Goal: Information Seeking & Learning: Learn about a topic

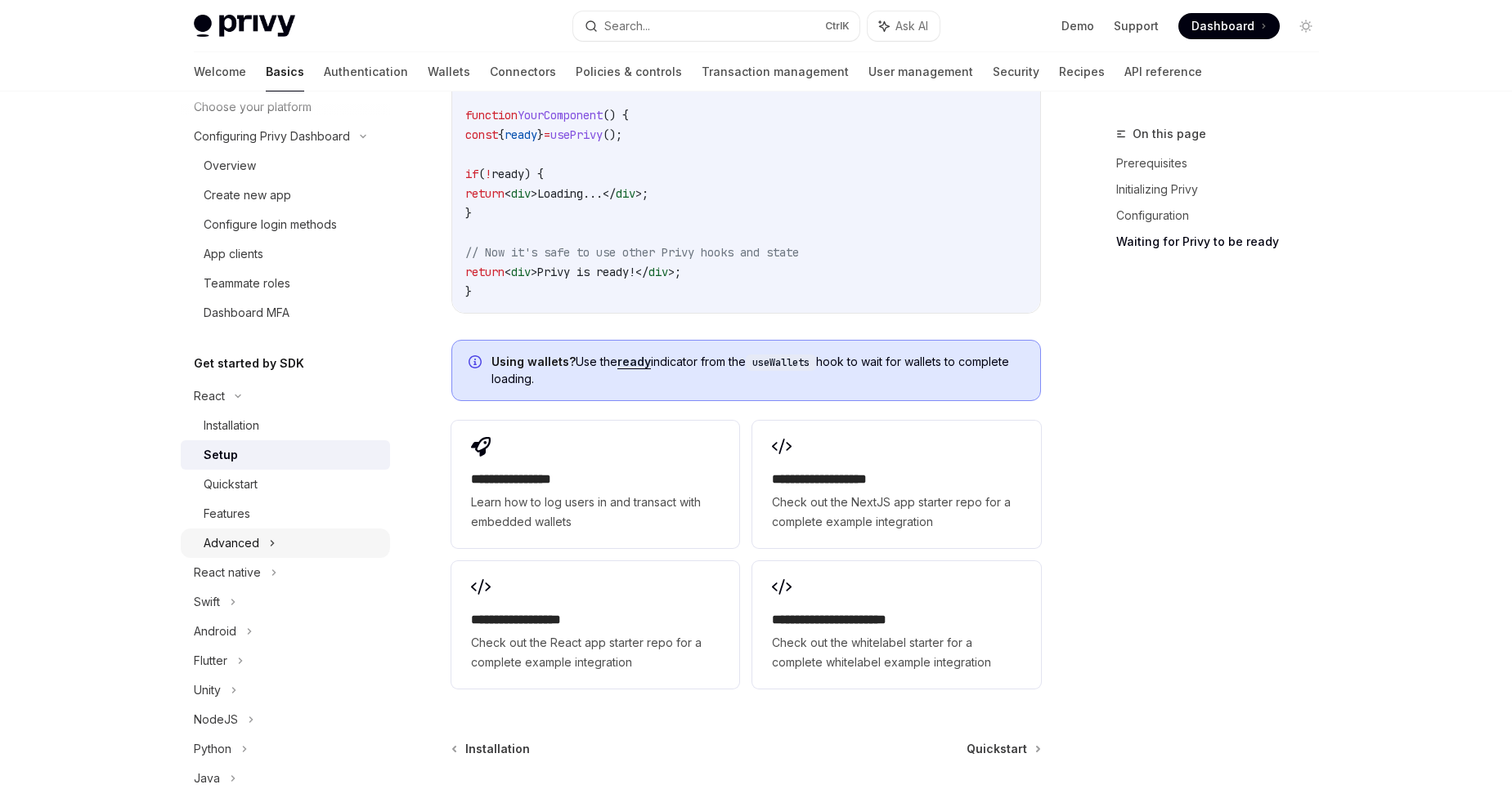
scroll to position [65, 0]
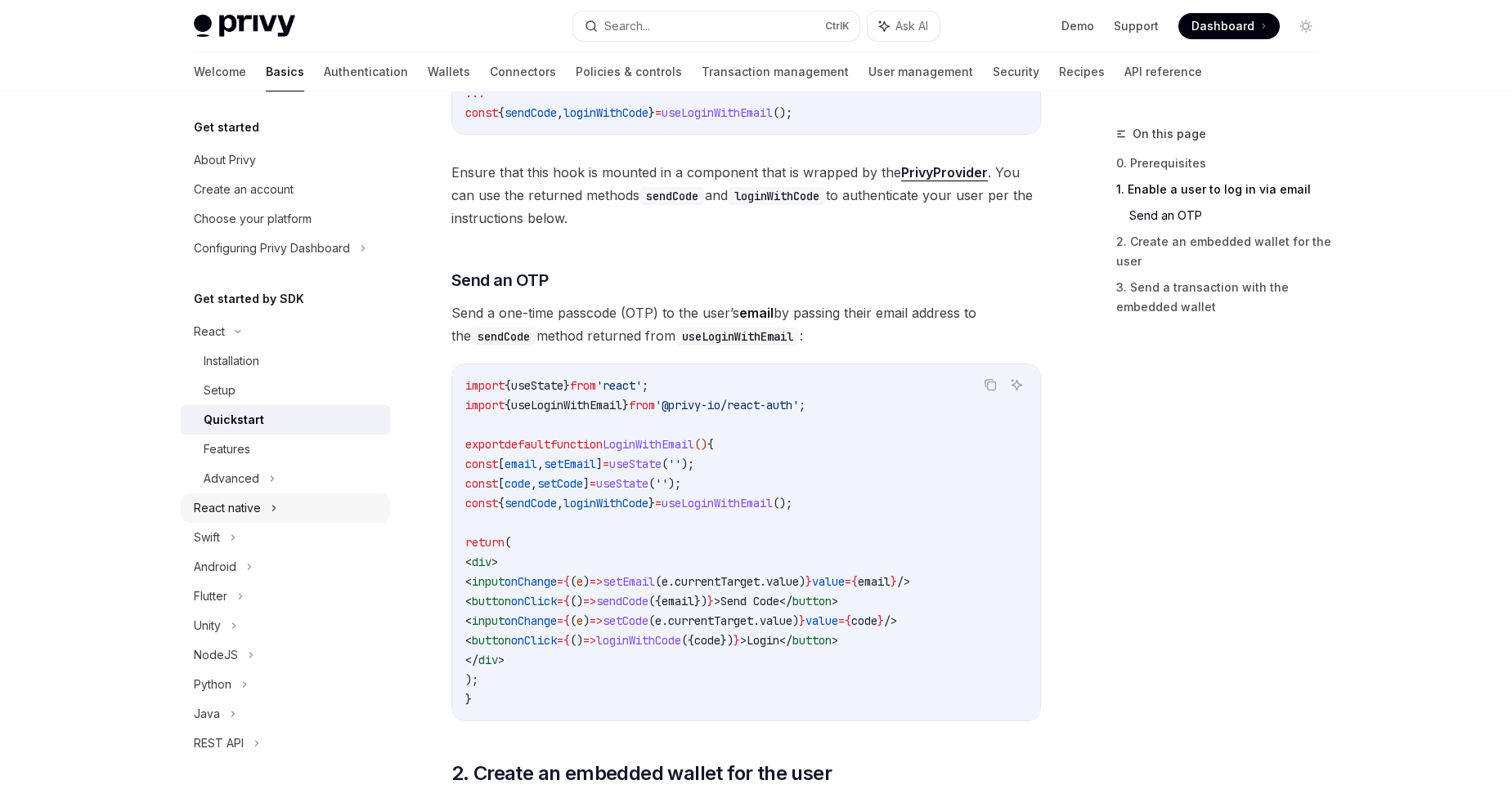
scroll to position [512, 0]
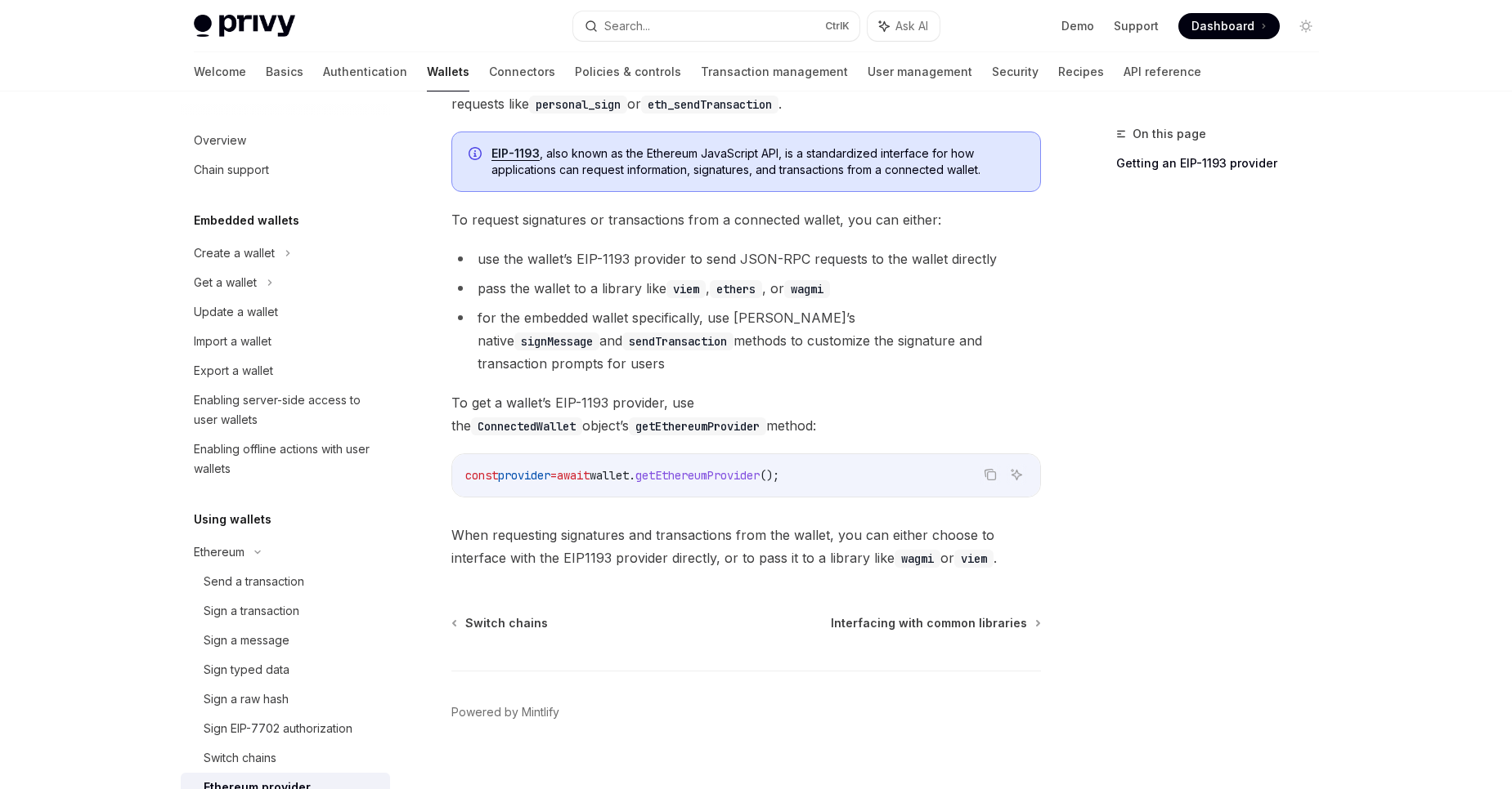
scroll to position [239, 0]
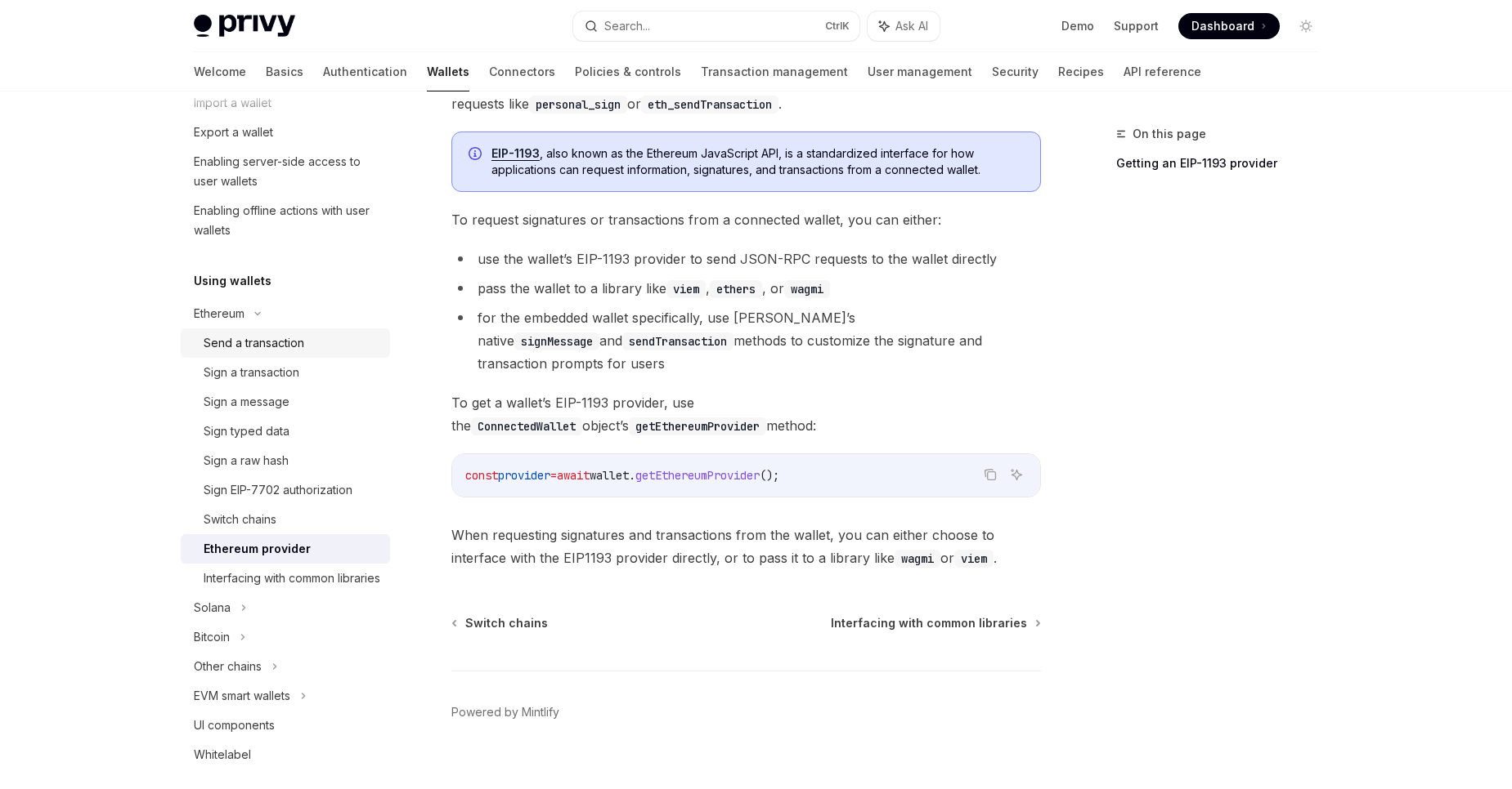
click at [309, 348] on div "Send a transaction" at bounding box center [291, 343] width 176 height 20
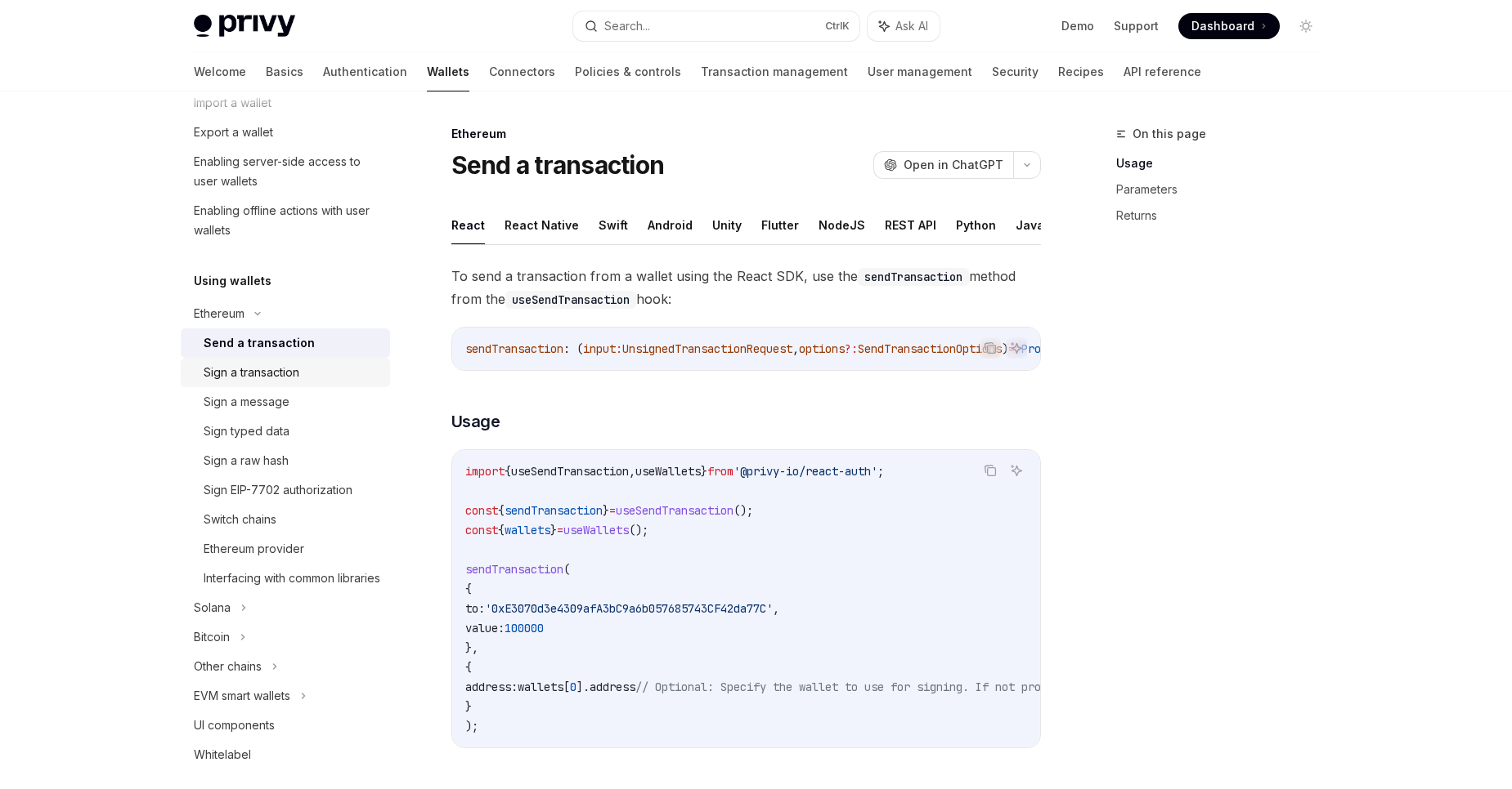
click at [287, 379] on div "Sign a transaction" at bounding box center [250, 372] width 95 height 20
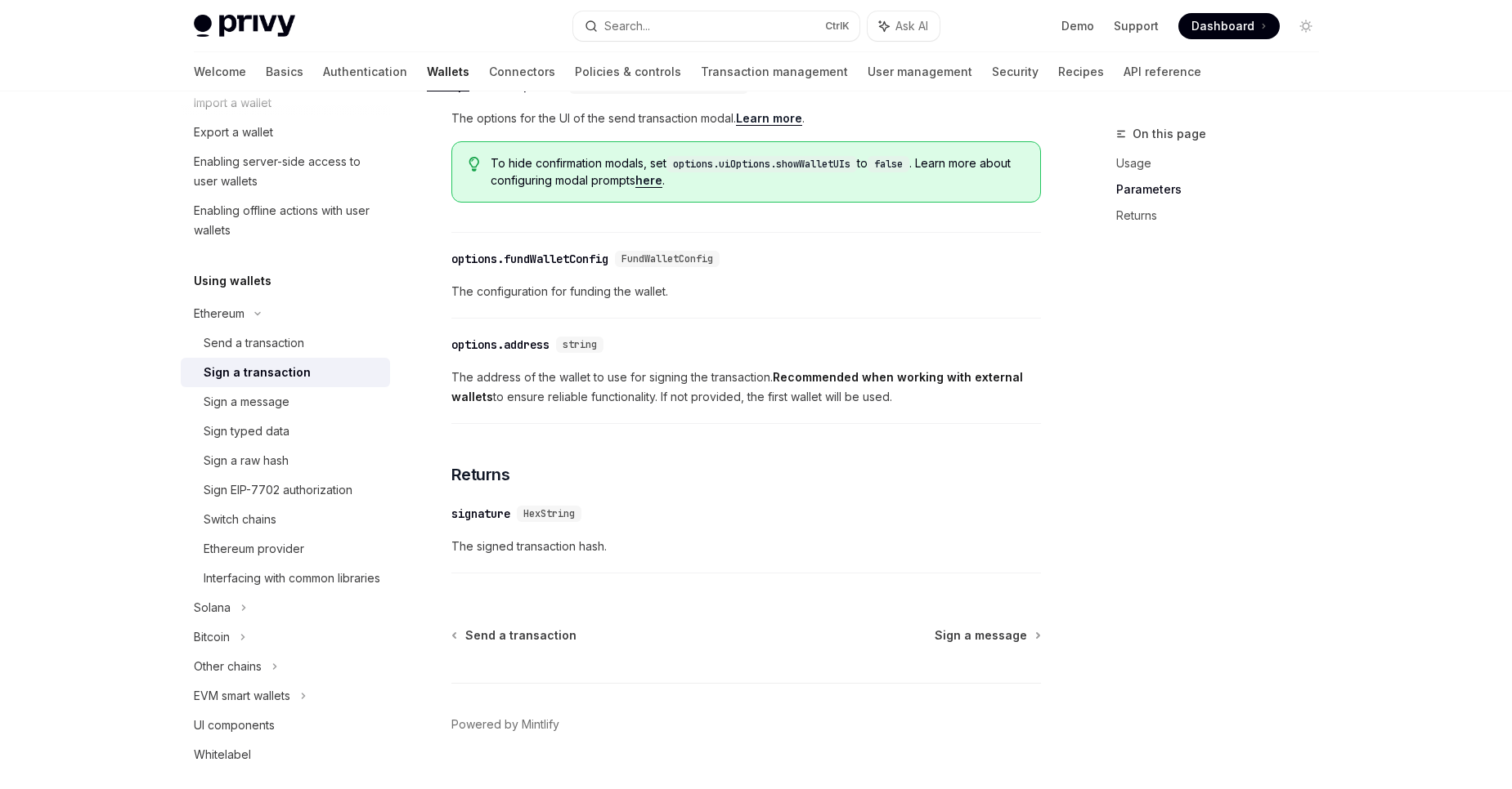
scroll to position [887, 0]
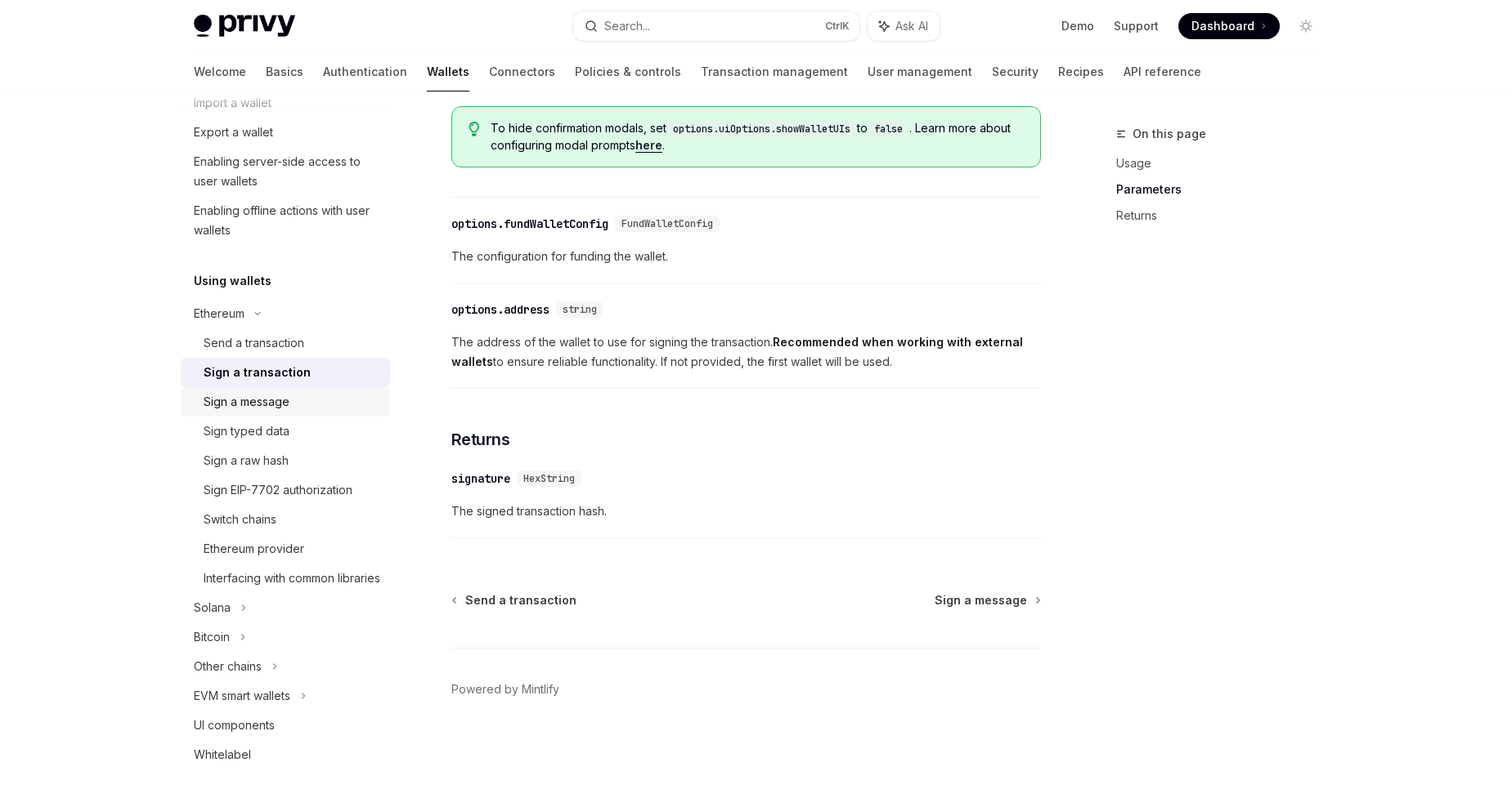
click at [295, 399] on div "Sign a message" at bounding box center [291, 402] width 176 height 20
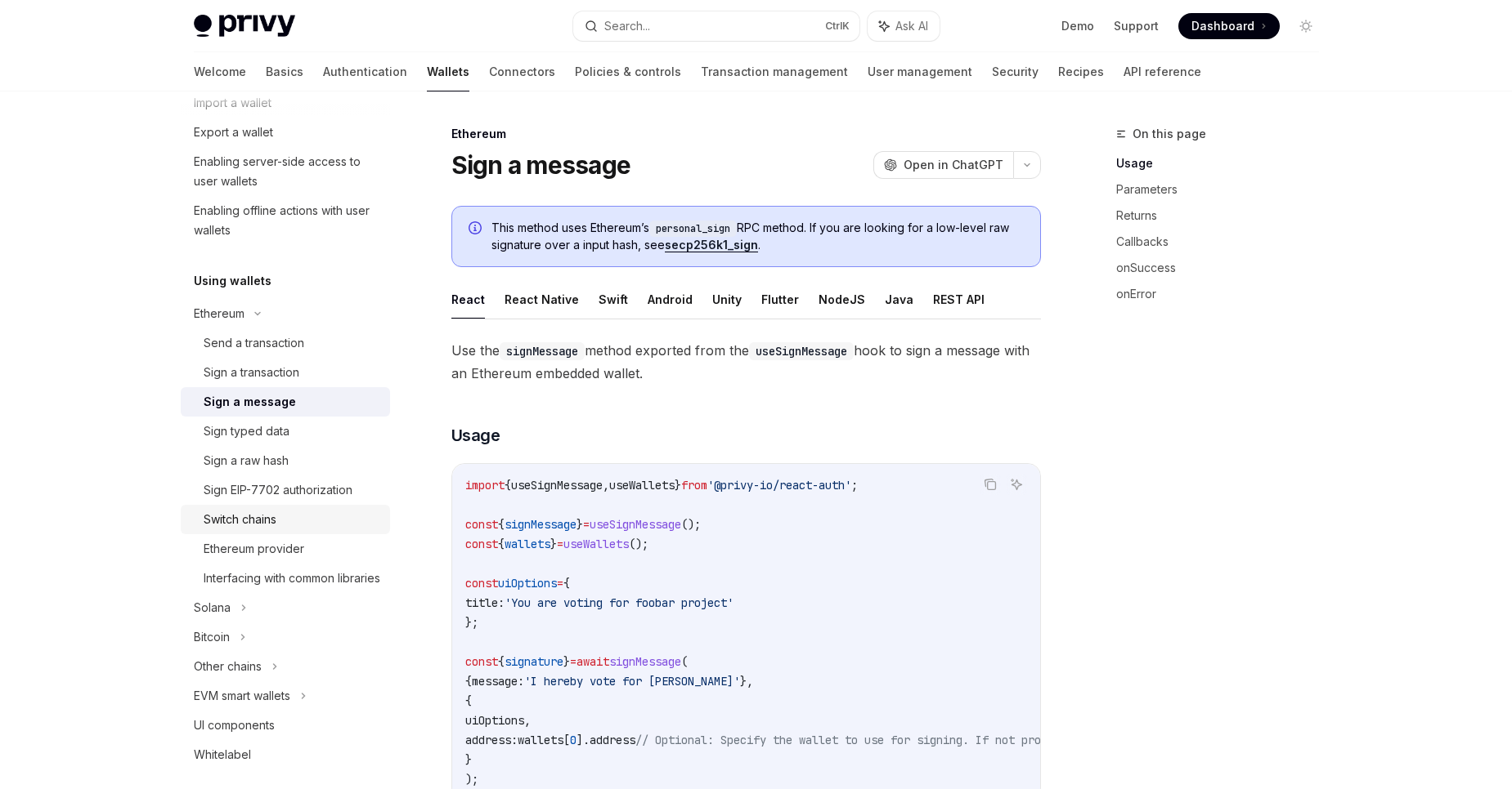
click at [273, 508] on link "Switch chains" at bounding box center [285, 519] width 209 height 29
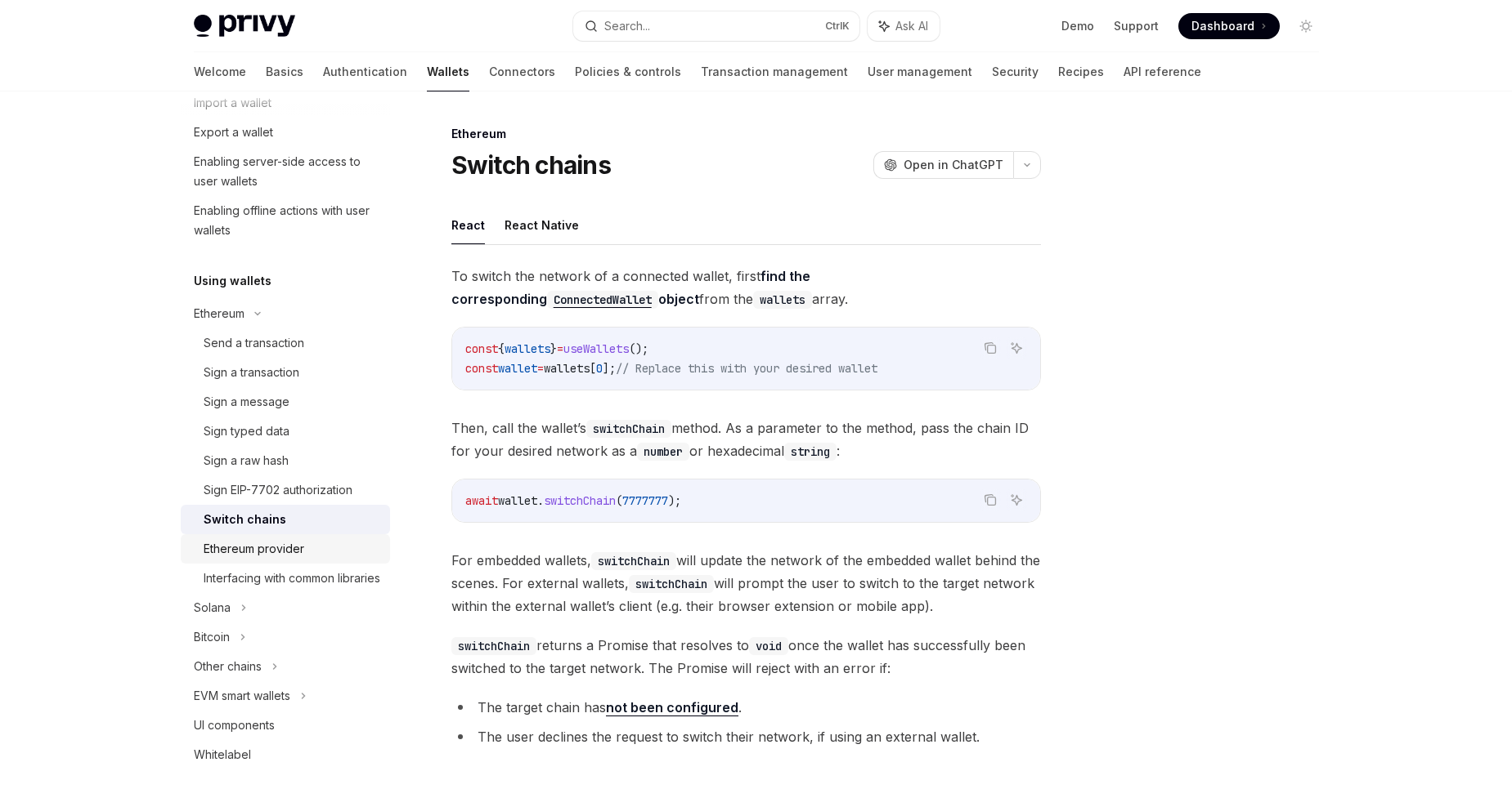
click at [254, 538] on link "Ethereum provider" at bounding box center [285, 549] width 209 height 29
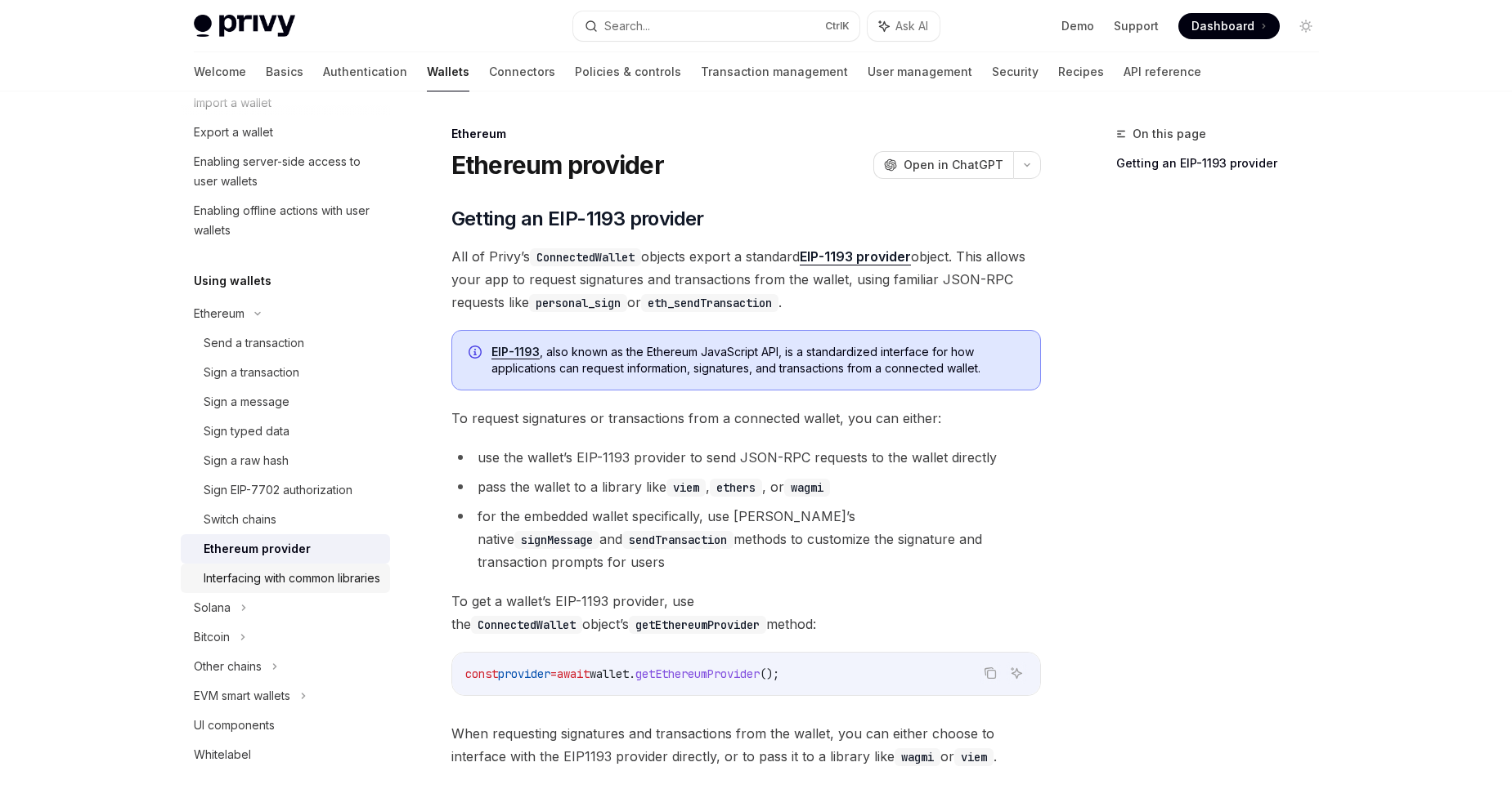
click at [251, 570] on div "Interfacing with common libraries" at bounding box center [291, 579] width 176 height 20
type textarea "*"
